Goal: Transaction & Acquisition: Purchase product/service

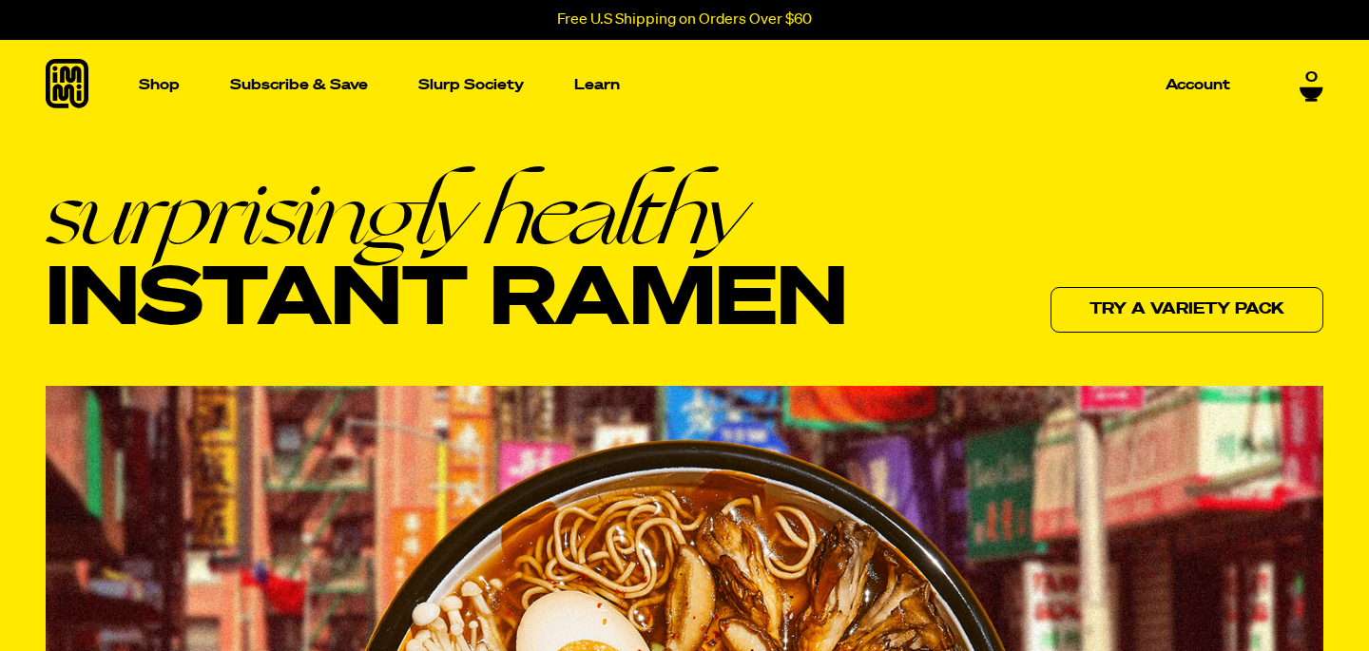
click at [972, 259] on div "surprisingly healthy Instant Ramen Try a variety pack" at bounding box center [685, 252] width 1278 height 168
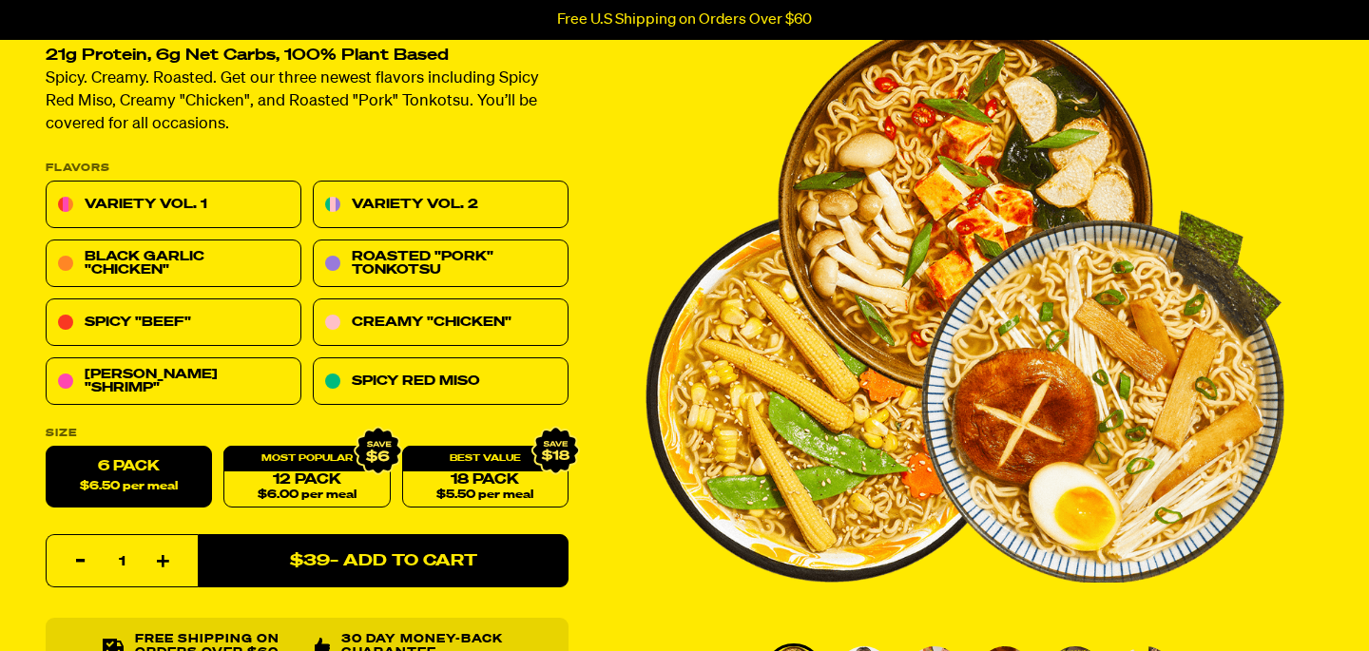
scroll to position [148, 0]
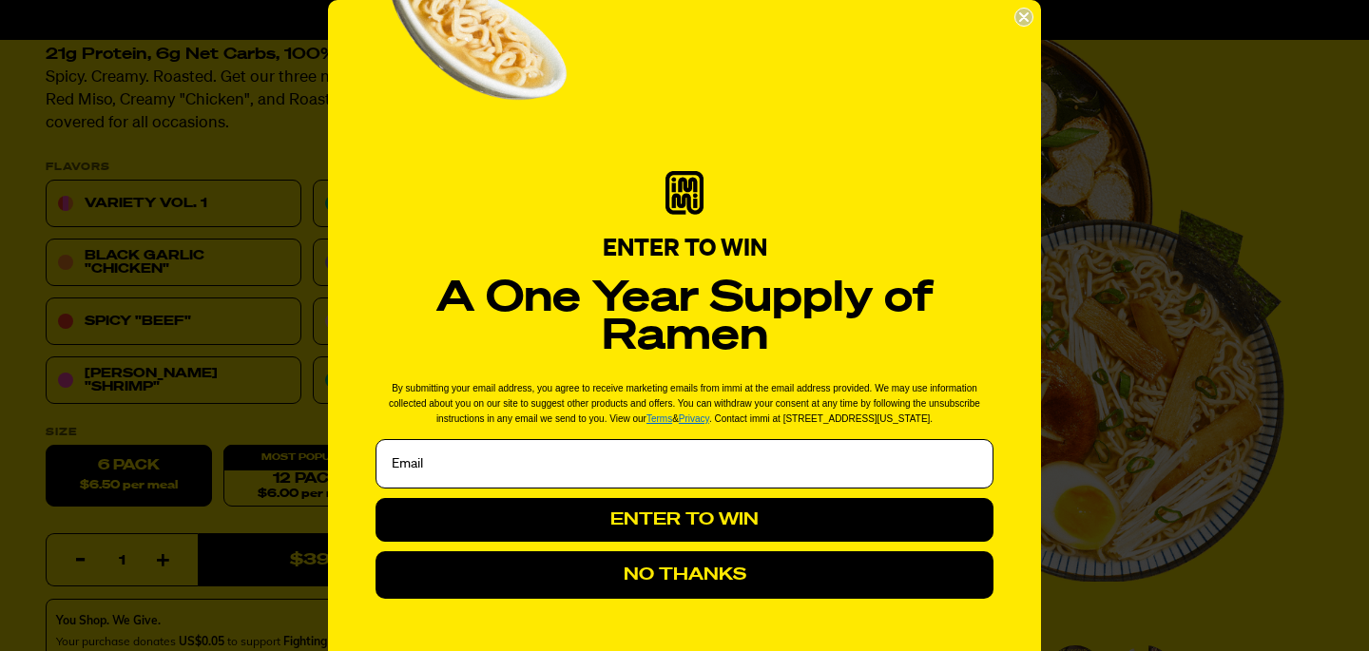
select select "subscription frequency"
click at [766, 589] on button "NO THANKS" at bounding box center [685, 575] width 618 height 48
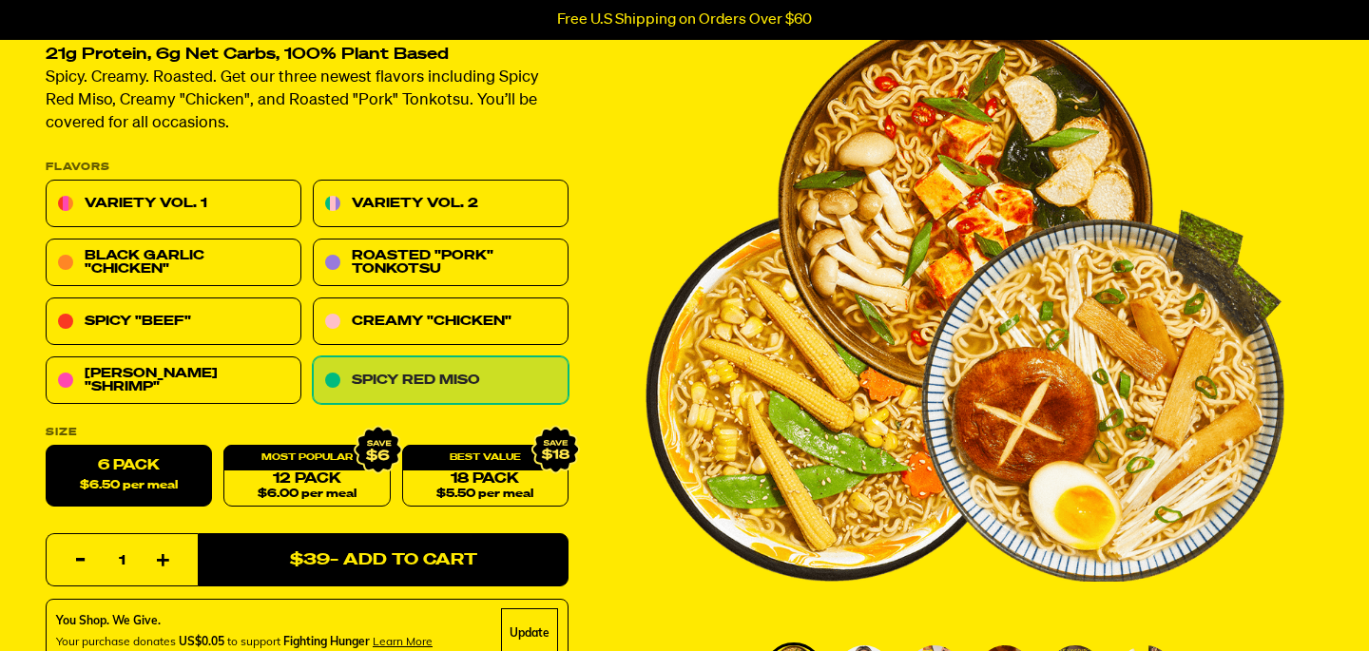
click at [485, 378] on link "Spicy Red Miso" at bounding box center [441, 381] width 256 height 48
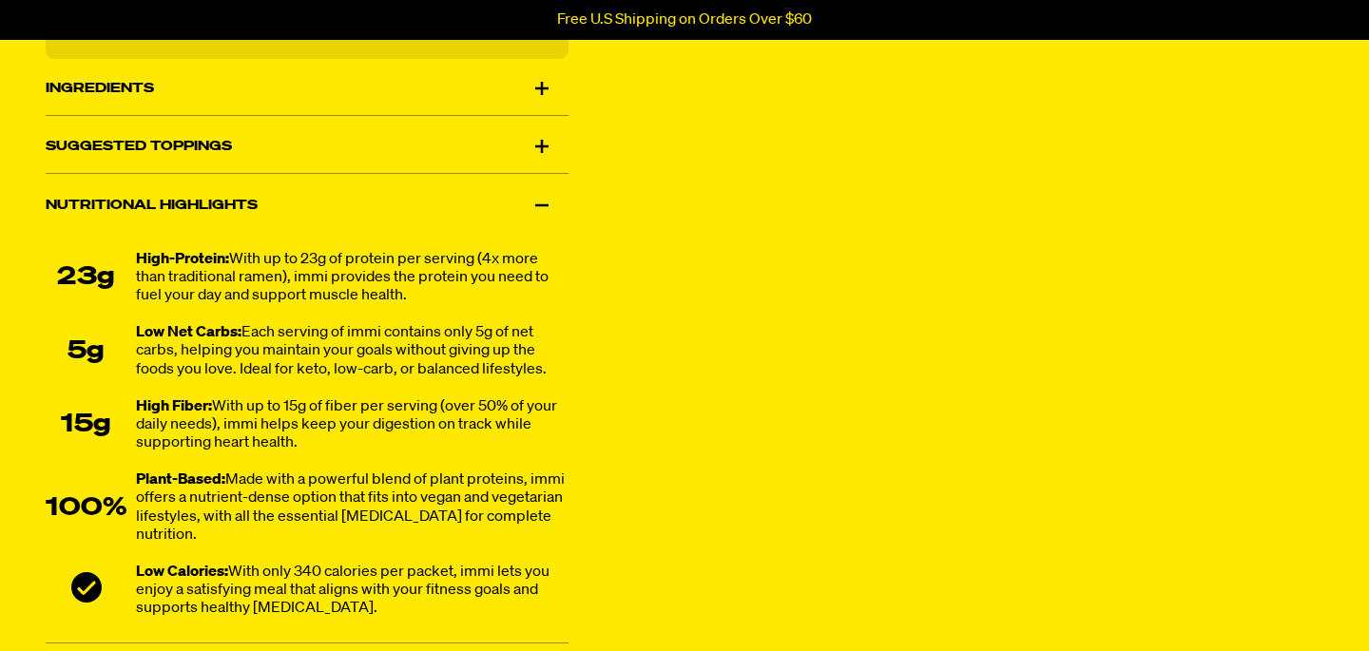
scroll to position [1284, 0]
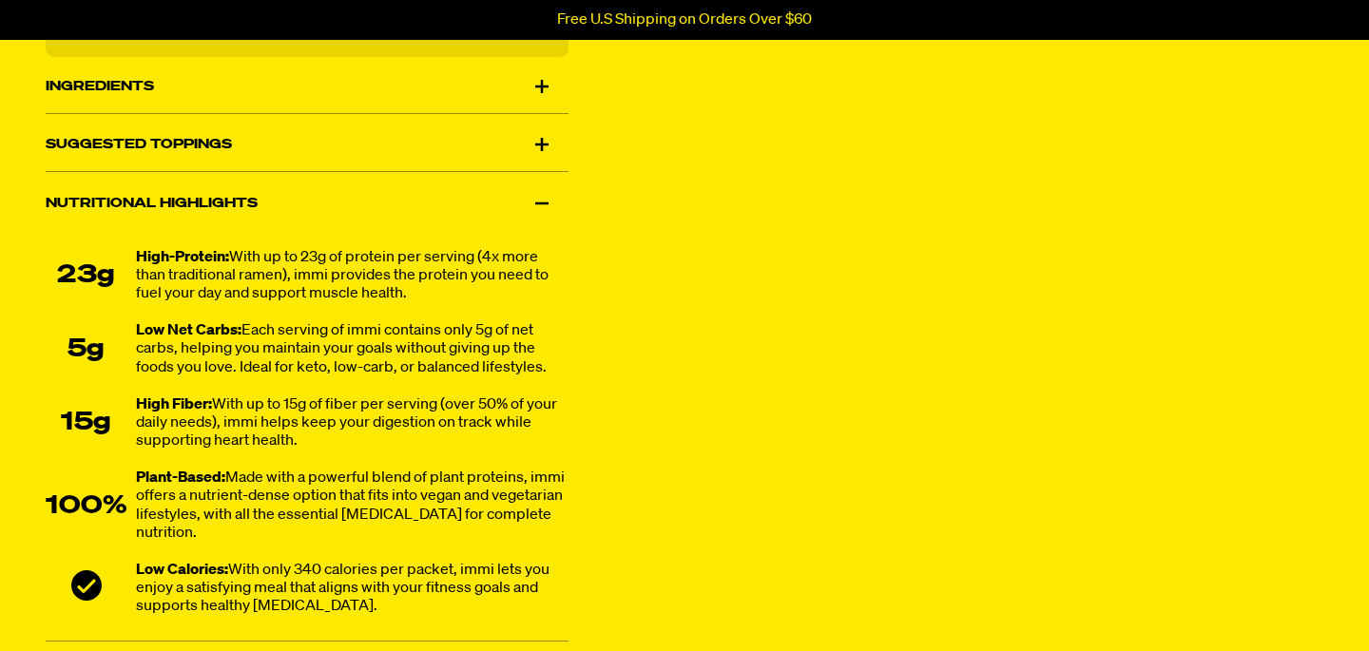
click at [548, 465] on ul "23g High-Protein: With up to 23g of protein per serving (4x more than tradition…" at bounding box center [307, 433] width 523 height 368
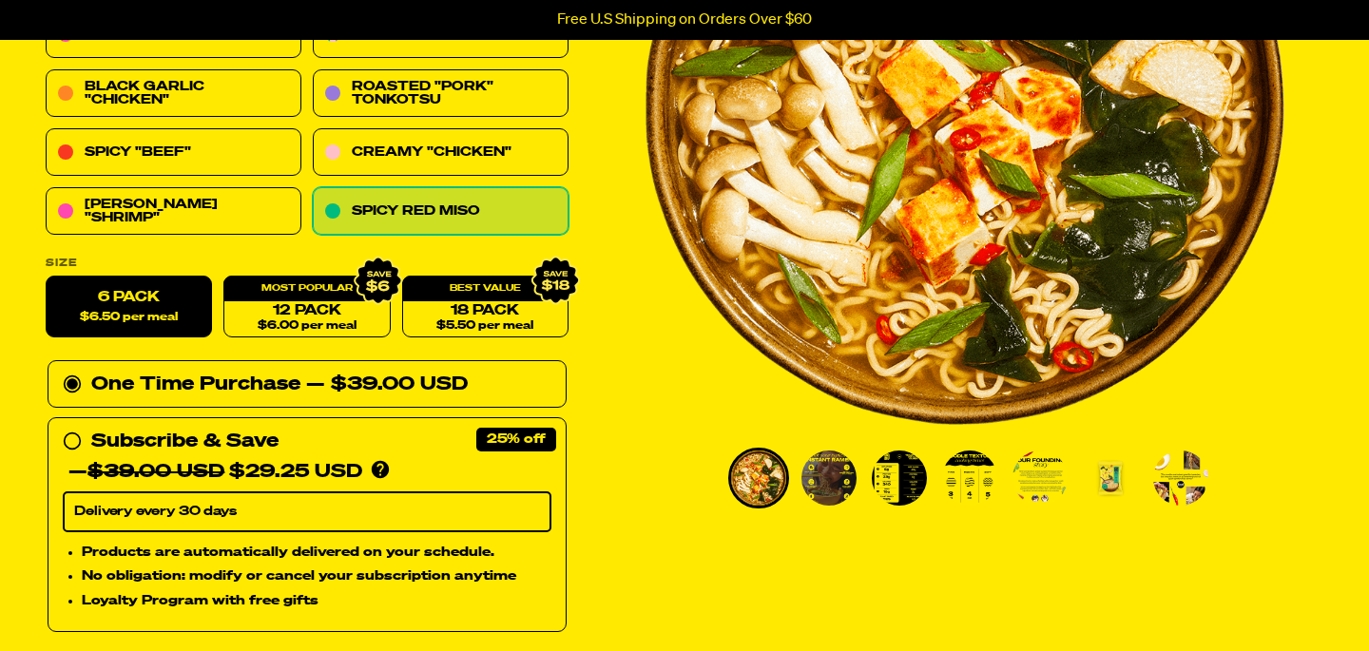
scroll to position [0, 0]
